Goal: Transaction & Acquisition: Purchase product/service

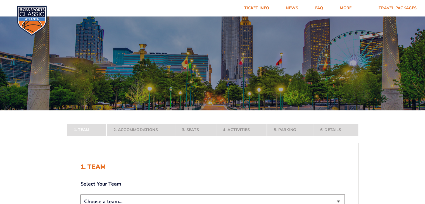
scroll to position [140, 0]
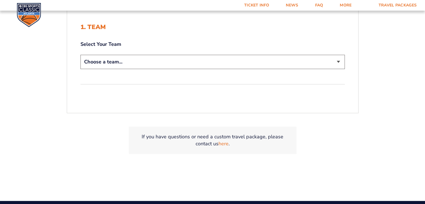
click at [339, 60] on select "Choose a team... [US_STATE] Wildcats [US_STATE] State Buckeyes [US_STATE] Tar H…" at bounding box center [212, 62] width 264 height 14
select select "12956"
click at [80, 55] on select "Choose a team... [US_STATE] Wildcats [US_STATE] State Buckeyes [US_STATE] Tar H…" at bounding box center [212, 62] width 264 height 14
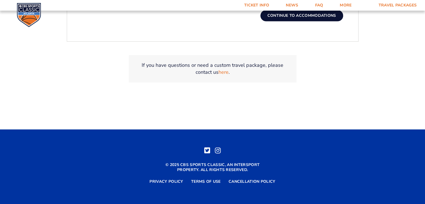
scroll to position [122, 0]
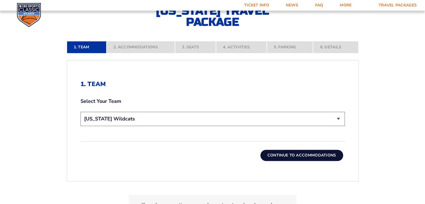
click at [307, 154] on button "Continue To Accommodations" at bounding box center [301, 155] width 83 height 11
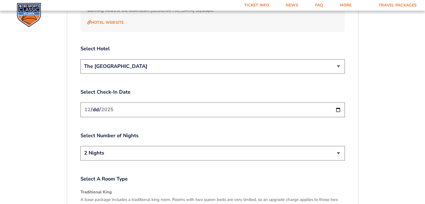
scroll to position [655, 0]
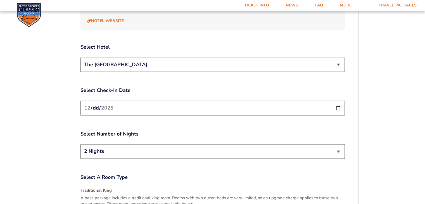
click at [339, 58] on select "The [GEOGRAPHIC_DATA]" at bounding box center [212, 65] width 264 height 14
click at [151, 58] on select "The [GEOGRAPHIC_DATA]" at bounding box center [212, 65] width 264 height 14
click at [196, 101] on input "[DATE]" at bounding box center [212, 108] width 264 height 15
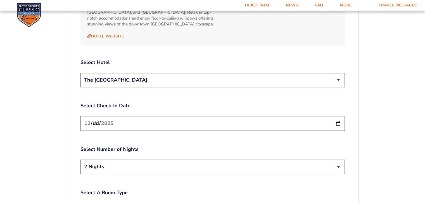
scroll to position [672, 0]
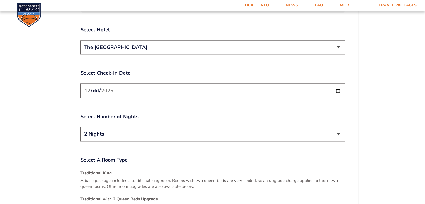
click at [337, 83] on input "[DATE]" at bounding box center [212, 90] width 264 height 15
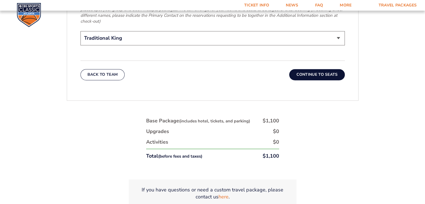
scroll to position [924, 0]
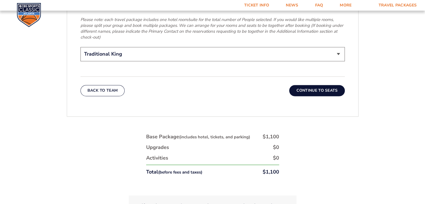
click at [312, 85] on button "Continue To Seats" at bounding box center [316, 90] width 55 height 11
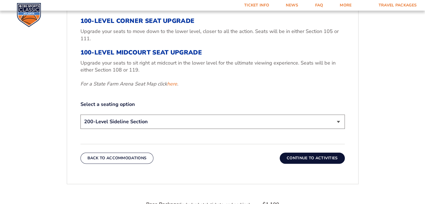
scroll to position [236, 0]
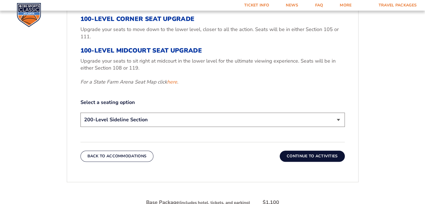
click at [338, 118] on select "200-Level Sideline Section 100-Level Corner Seat Upgrade (+$120 per person) 100…" at bounding box center [212, 120] width 264 height 14
select select "100-Level Corner Seat Upgrade"
click at [80, 113] on select "200-Level Sideline Section 100-Level Corner Seat Upgrade (+$120 per person) 100…" at bounding box center [212, 120] width 264 height 14
click at [299, 155] on button "Continue To Activities" at bounding box center [312, 156] width 65 height 11
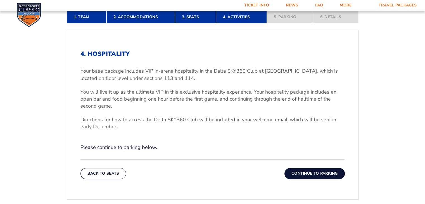
scroll to position [264, 0]
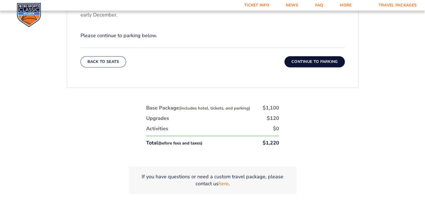
click at [302, 61] on button "Continue To Parking" at bounding box center [315, 61] width 60 height 11
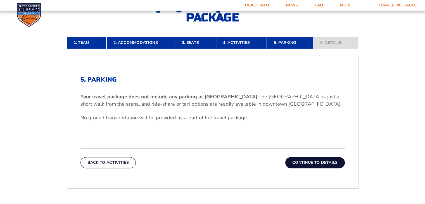
scroll to position [124, 0]
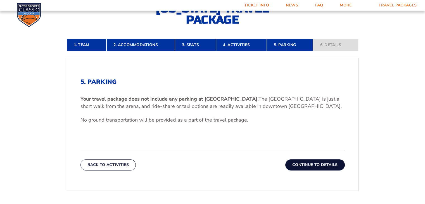
click at [322, 163] on button "Continue To Details" at bounding box center [315, 164] width 60 height 11
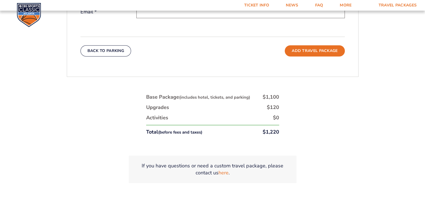
scroll to position [236, 0]
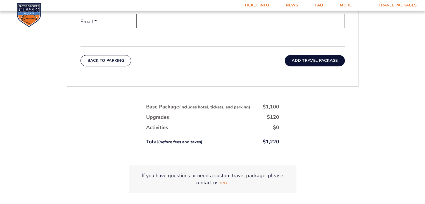
click at [315, 59] on button "Add Travel Package" at bounding box center [315, 60] width 60 height 11
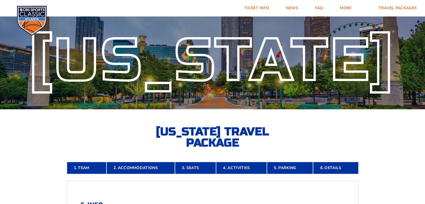
scroll to position [0, 0]
